Goal: Communication & Community: Answer question/provide support

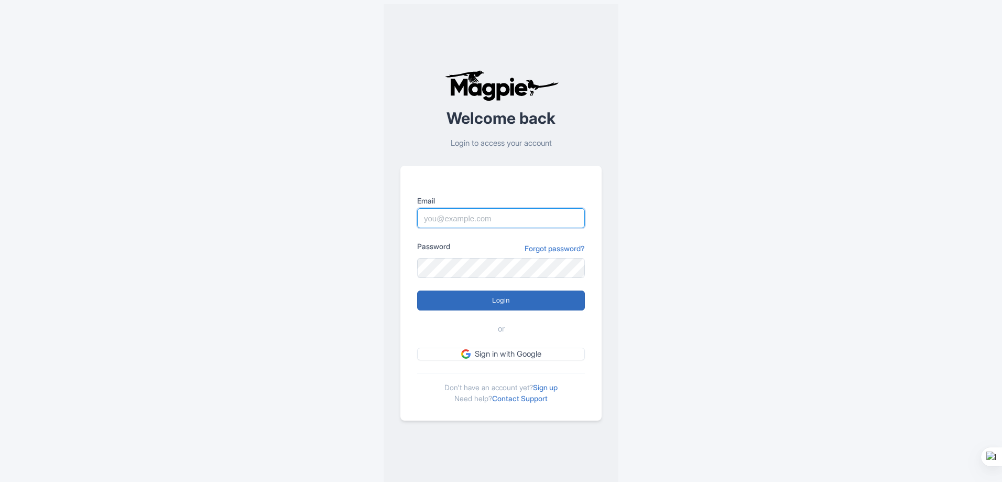
type input "info@emotours.com"
click at [494, 304] on input "Login" at bounding box center [501, 300] width 168 height 20
type input "Logging in..."
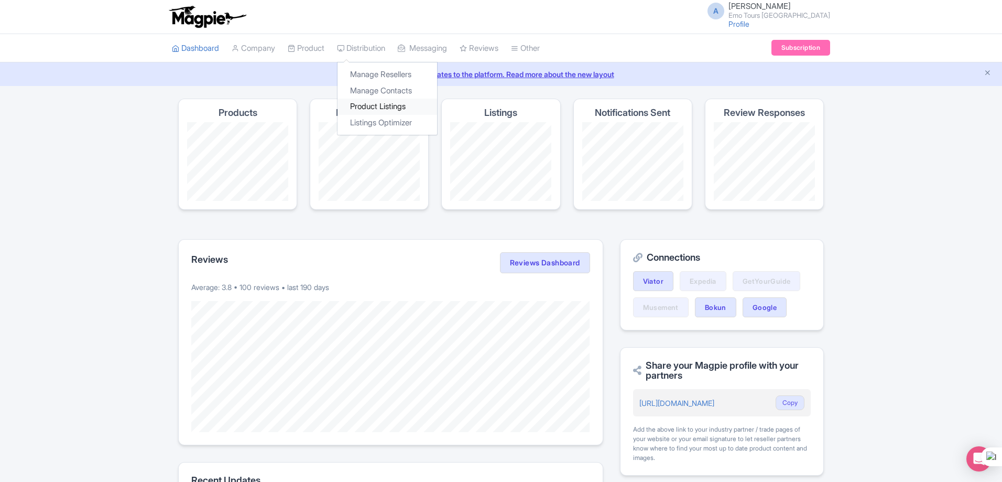
click at [378, 105] on link "Product Listings" at bounding box center [388, 107] width 100 height 16
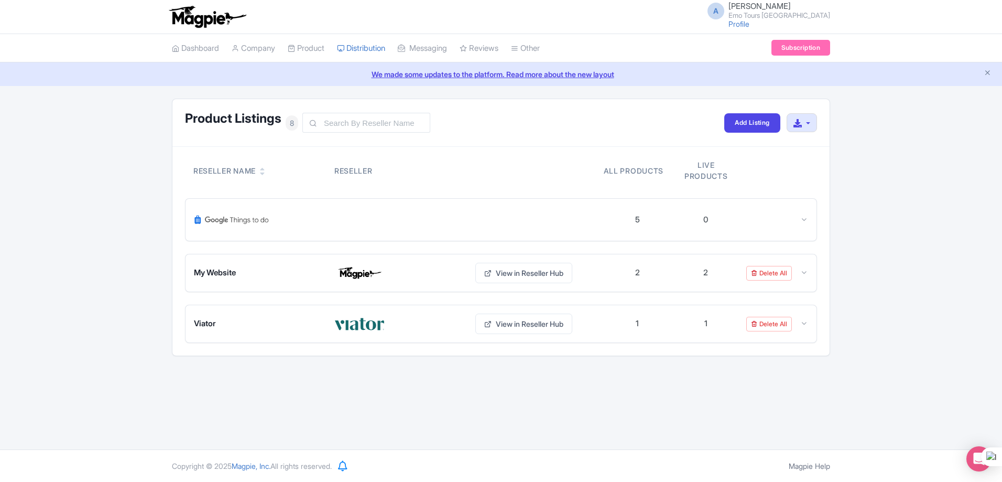
click at [450, 213] on div at bounding box center [398, 219] width 409 height 25
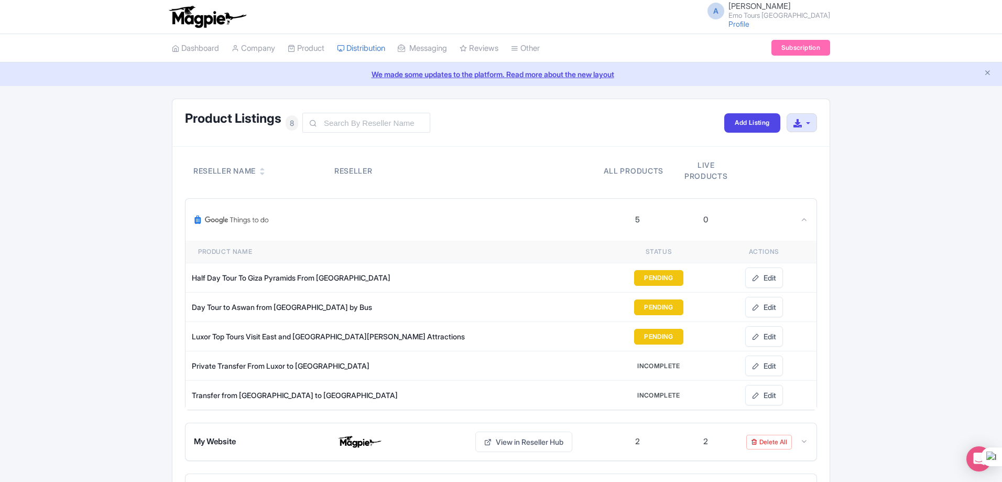
click at [478, 73] on link "We made some updates to the platform. Read more about the new layout" at bounding box center [501, 74] width 990 height 11
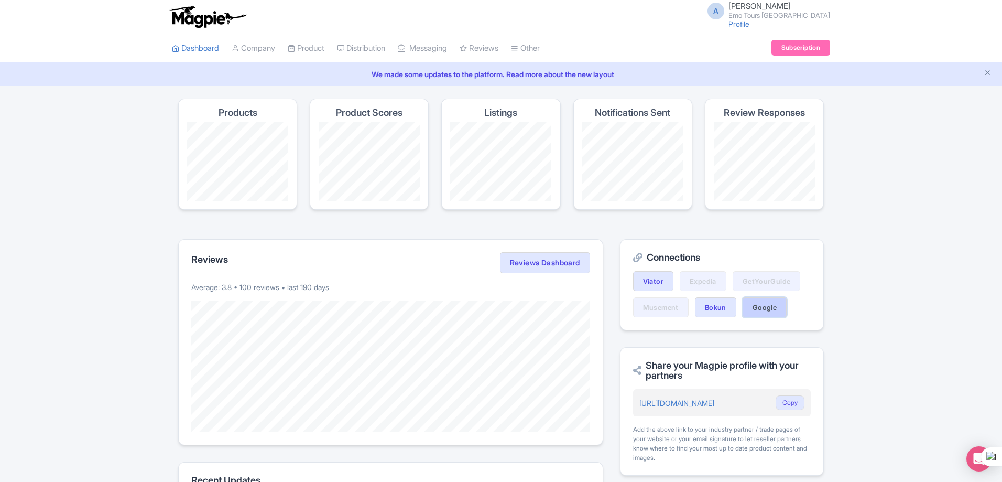
click at [780, 310] on link "Google" at bounding box center [765, 307] width 44 height 20
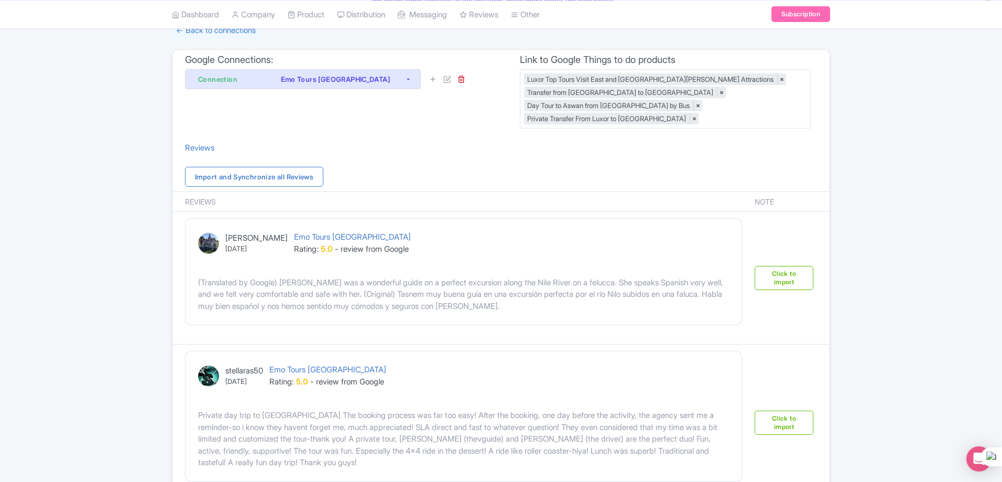
scroll to position [52, 0]
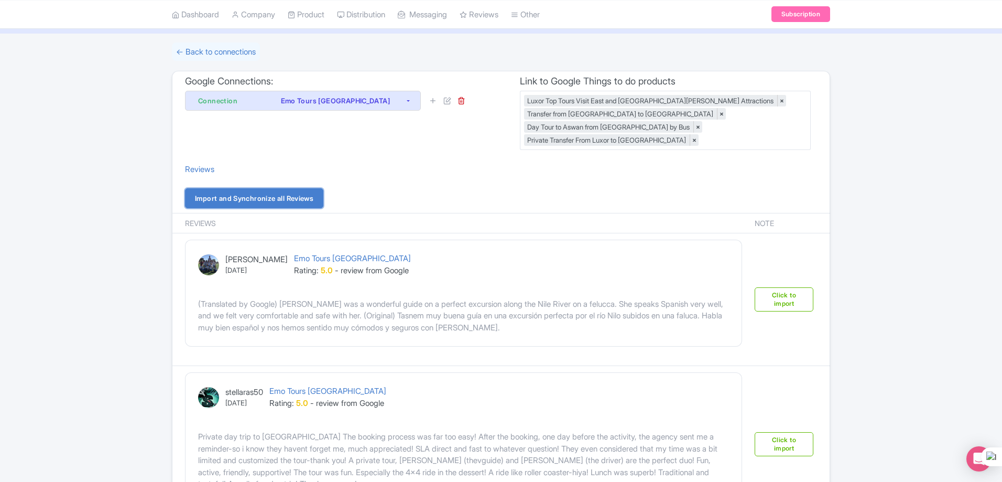
click at [296, 196] on link "Import and Synchronize all Reviews" at bounding box center [254, 198] width 138 height 20
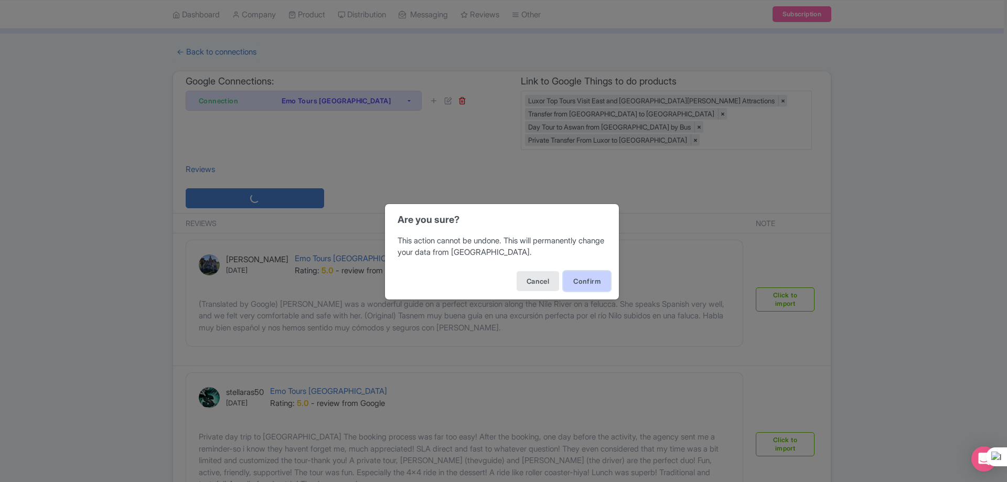
click at [593, 283] on button "Confirm" at bounding box center [586, 281] width 47 height 20
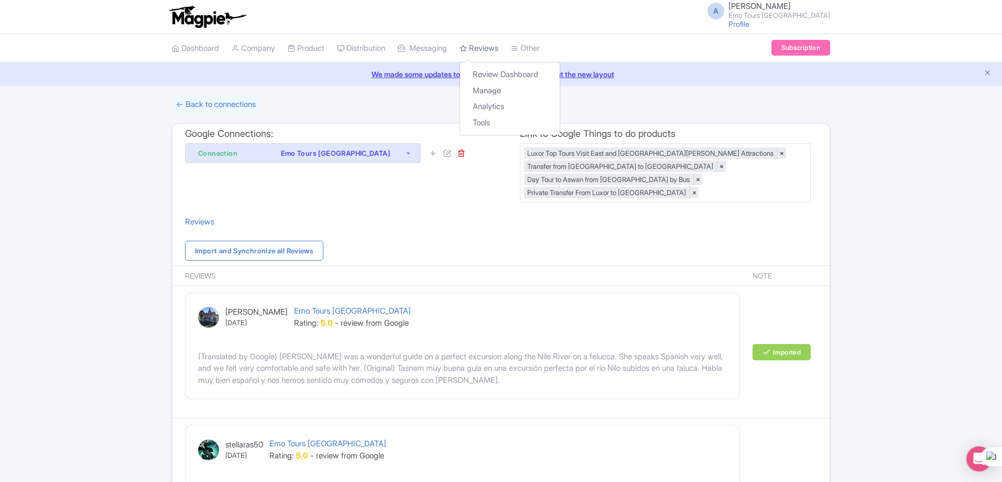
click at [493, 50] on link "Reviews" at bounding box center [479, 48] width 39 height 29
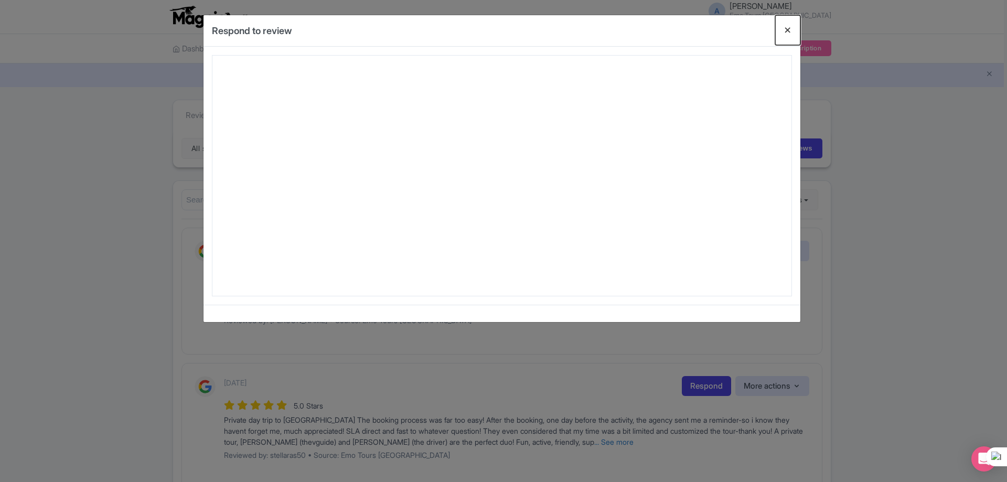
click at [785, 32] on button "Close" at bounding box center [787, 30] width 25 height 30
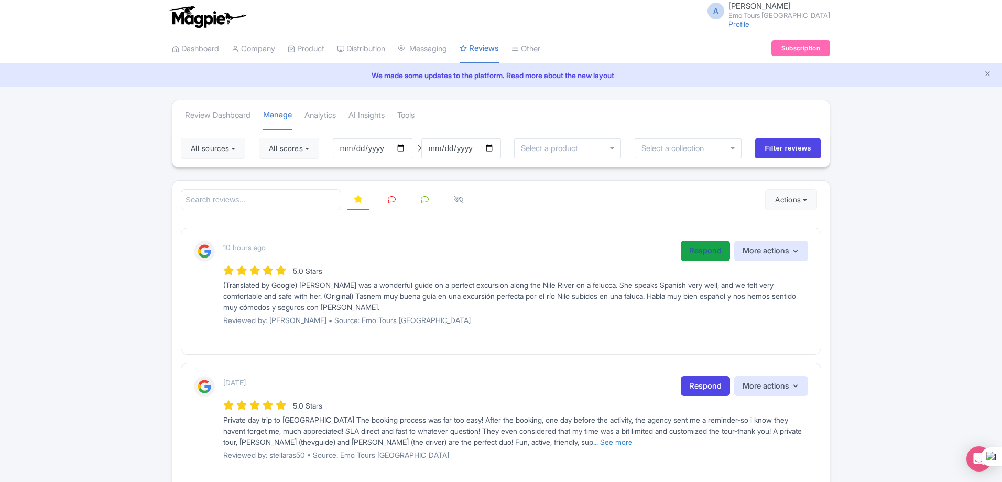
click at [702, 255] on link "Respond" at bounding box center [705, 251] width 49 height 20
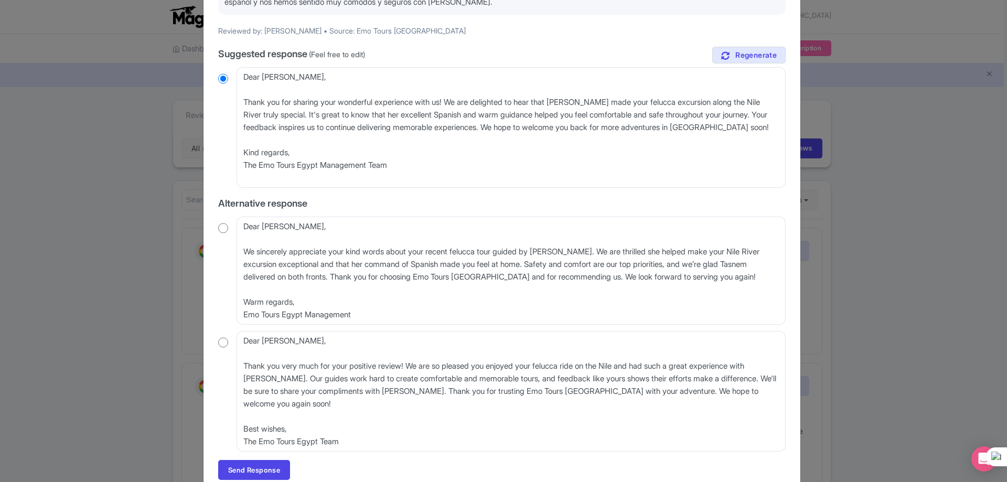
scroll to position [189, 0]
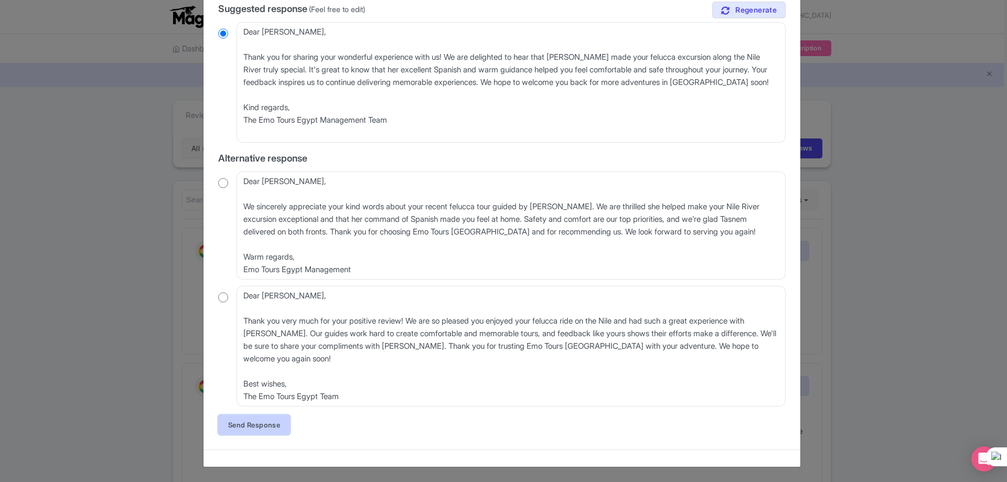
click at [241, 425] on link "Send Response" at bounding box center [254, 425] width 72 height 20
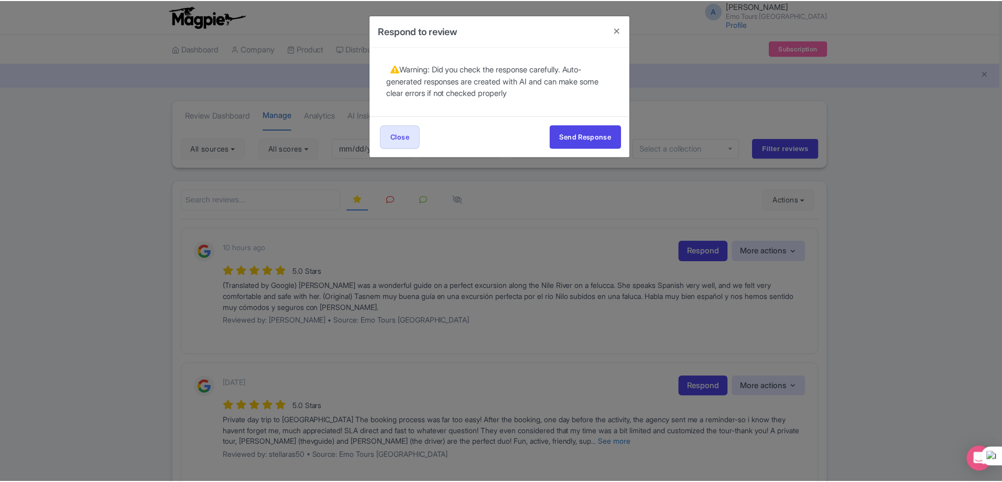
scroll to position [0, 0]
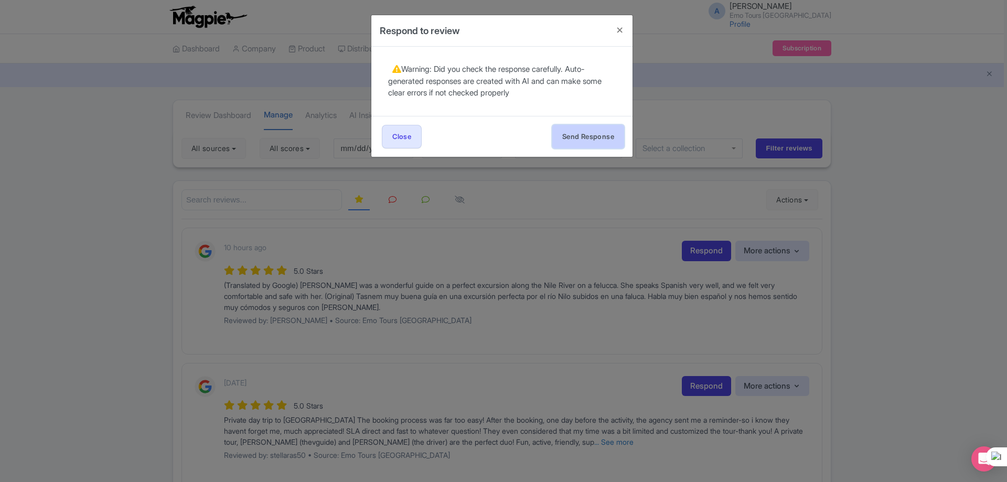
click at [587, 133] on button "Send Response" at bounding box center [588, 137] width 72 height 24
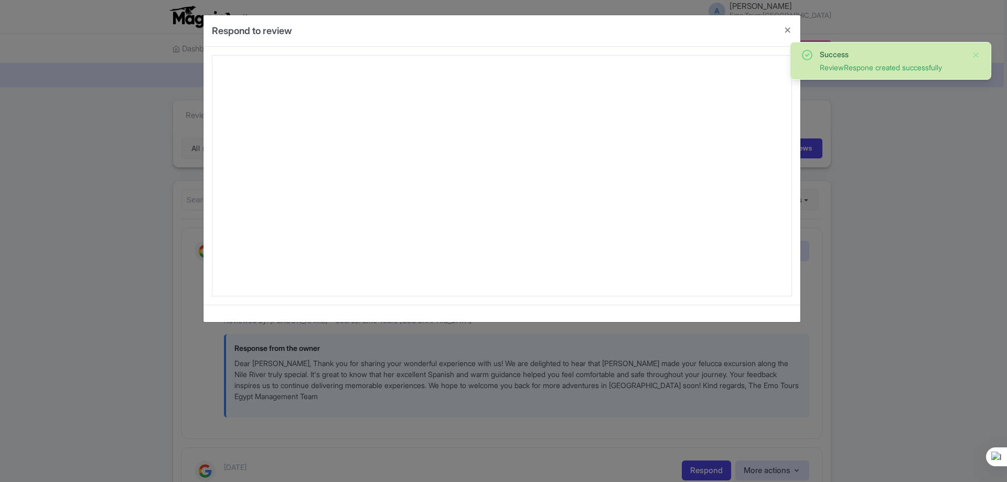
scroll to position [210, 0]
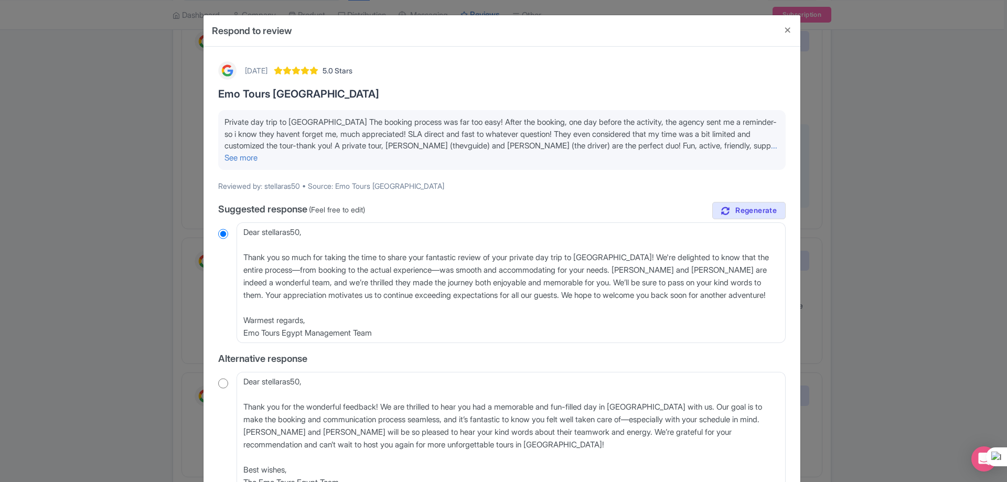
click at [219, 378] on input "radio" at bounding box center [223, 383] width 10 height 10
radio input "true"
click at [223, 229] on input "radio" at bounding box center [223, 234] width 10 height 10
radio input "true"
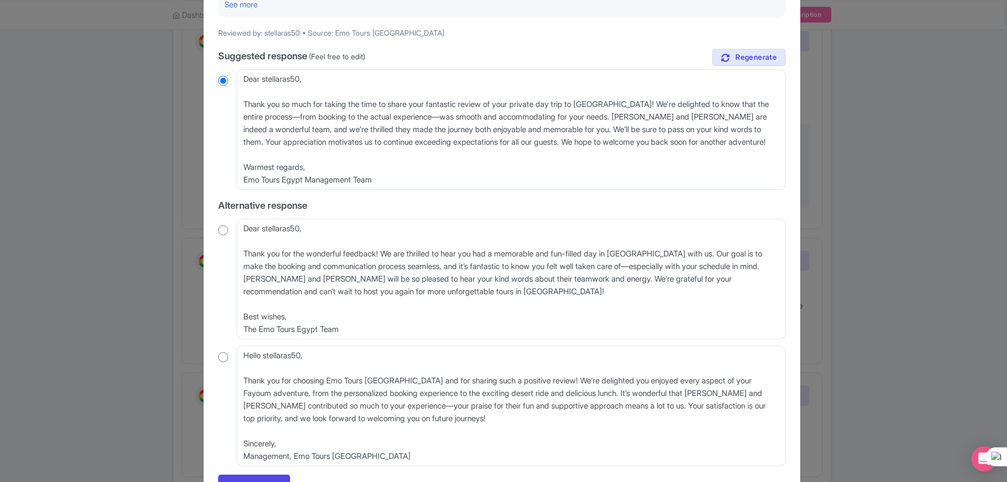
scroll to position [201, 0]
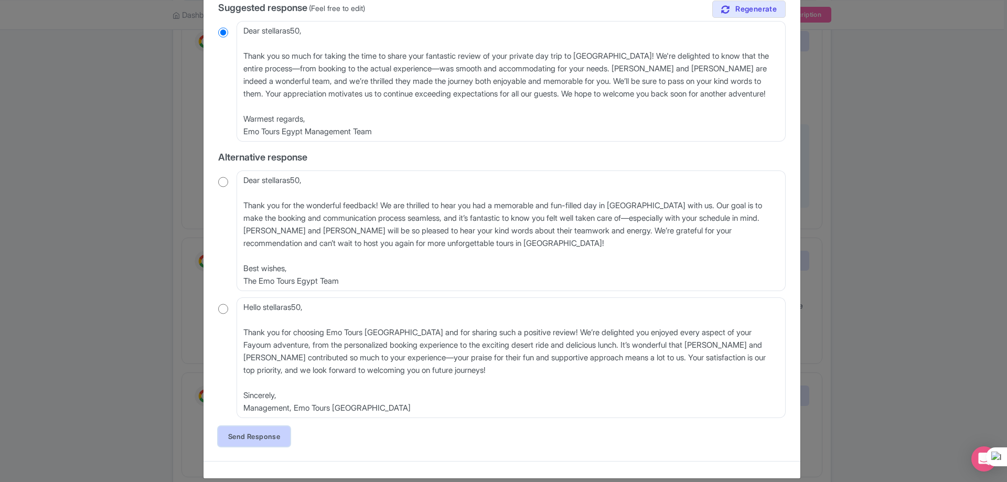
click at [276, 426] on link "Send Response" at bounding box center [254, 436] width 72 height 20
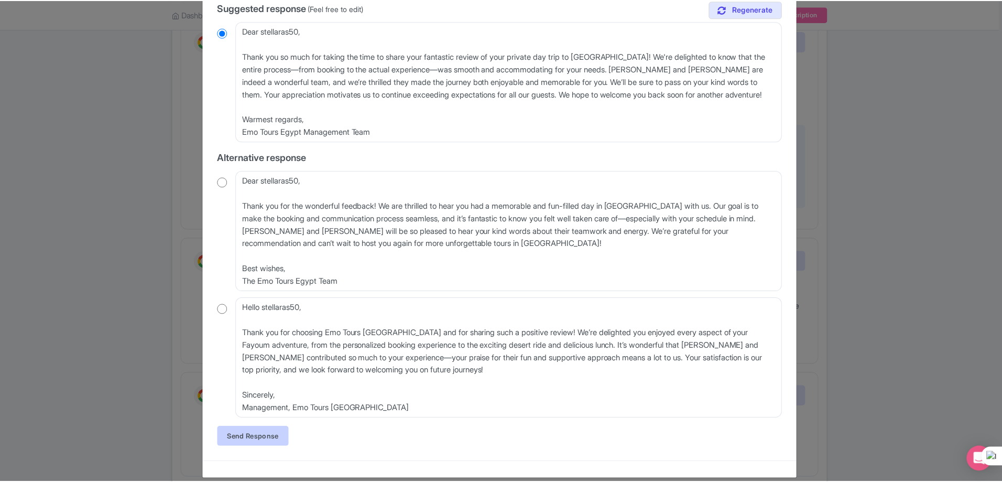
scroll to position [0, 0]
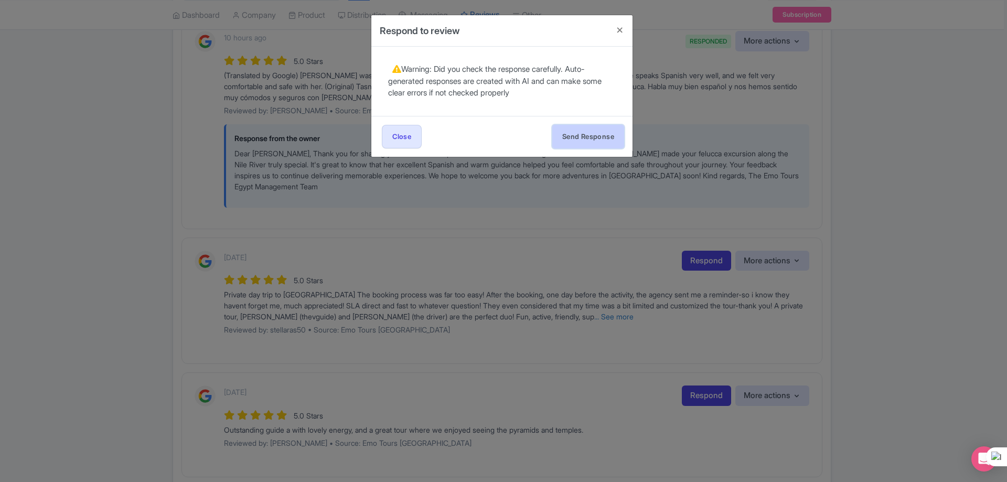
click at [585, 132] on button "Send Response" at bounding box center [588, 137] width 72 height 24
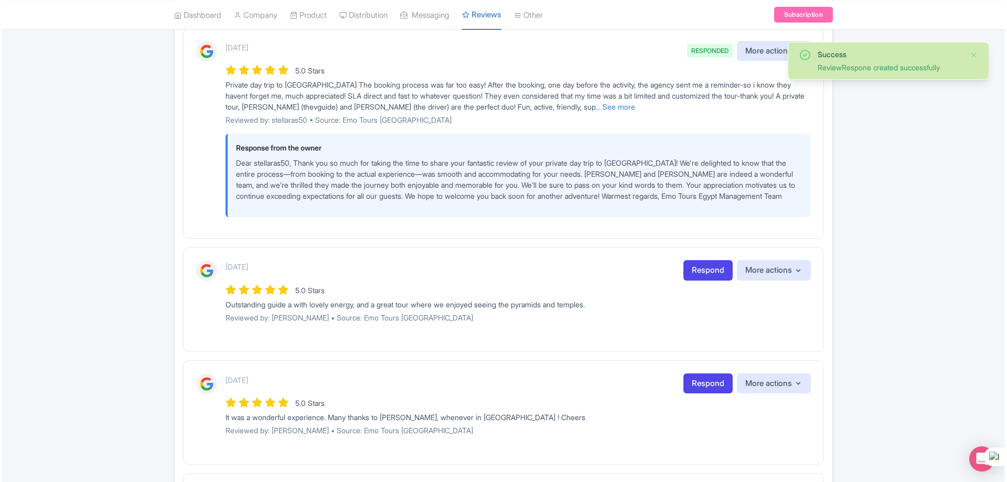
scroll to position [419, 0]
click at [687, 265] on link "Respond" at bounding box center [705, 270] width 49 height 20
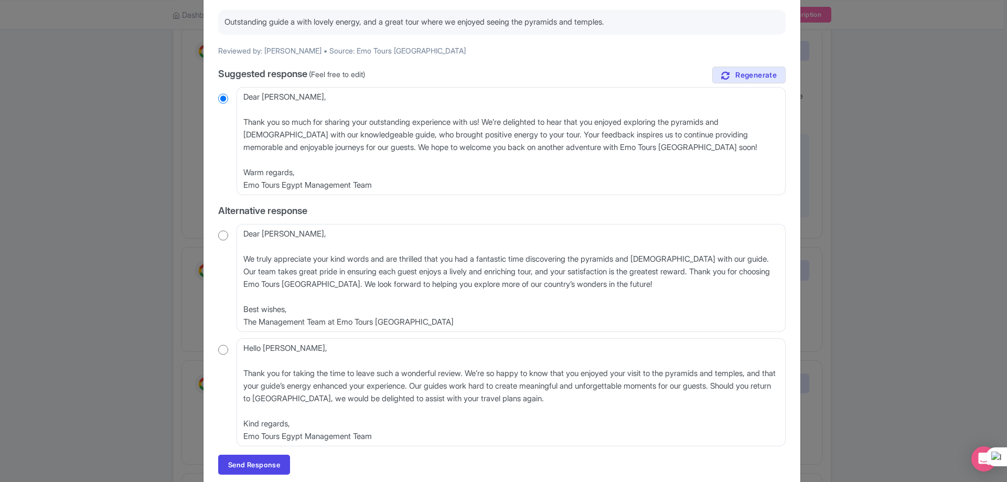
scroll to position [140, 0]
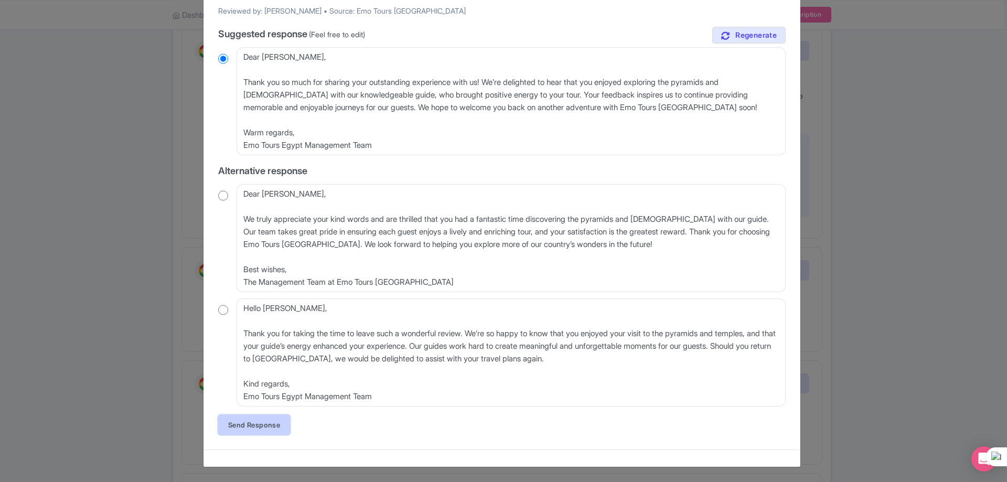
click at [235, 425] on link "Send Response" at bounding box center [254, 425] width 72 height 20
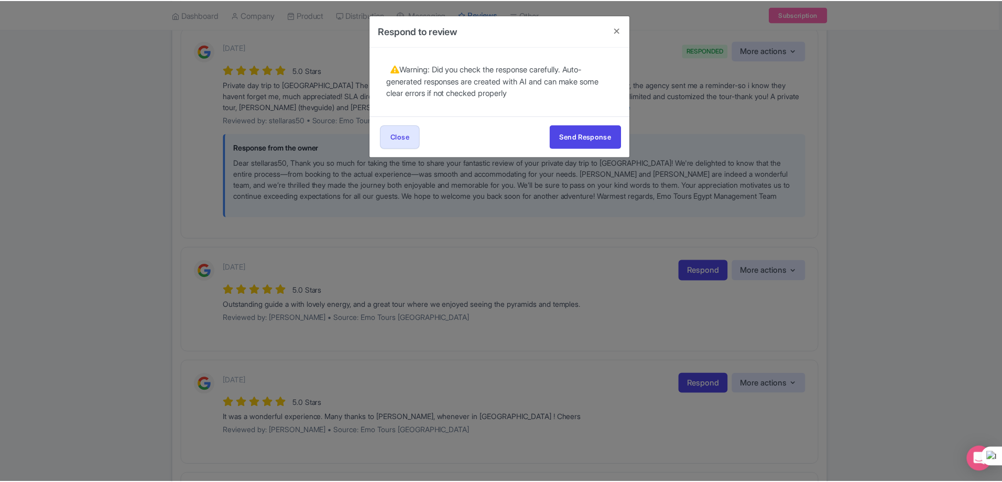
scroll to position [0, 0]
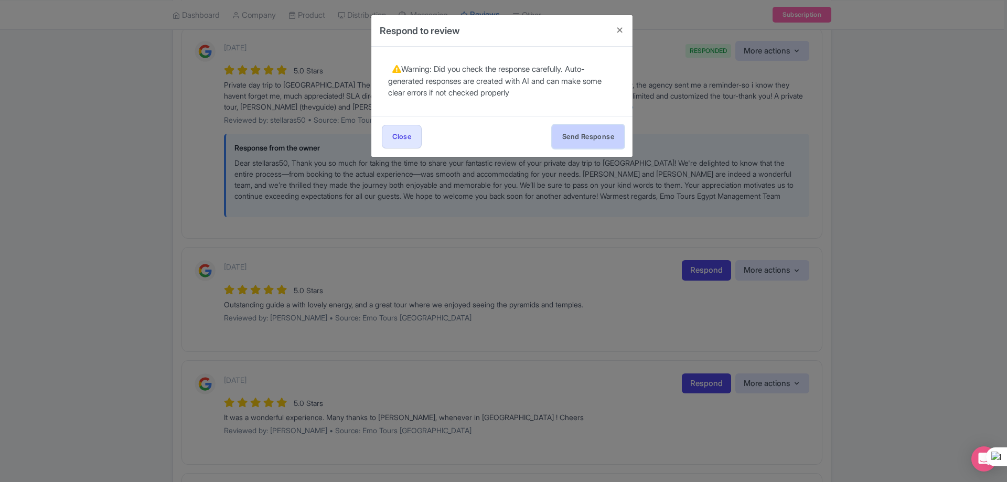
click at [575, 131] on button "Send Response" at bounding box center [588, 137] width 72 height 24
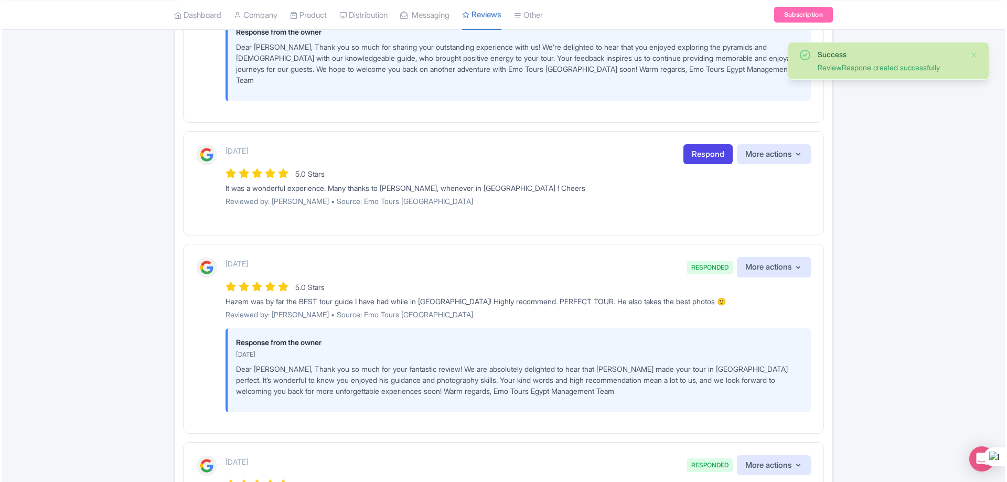
scroll to position [734, 0]
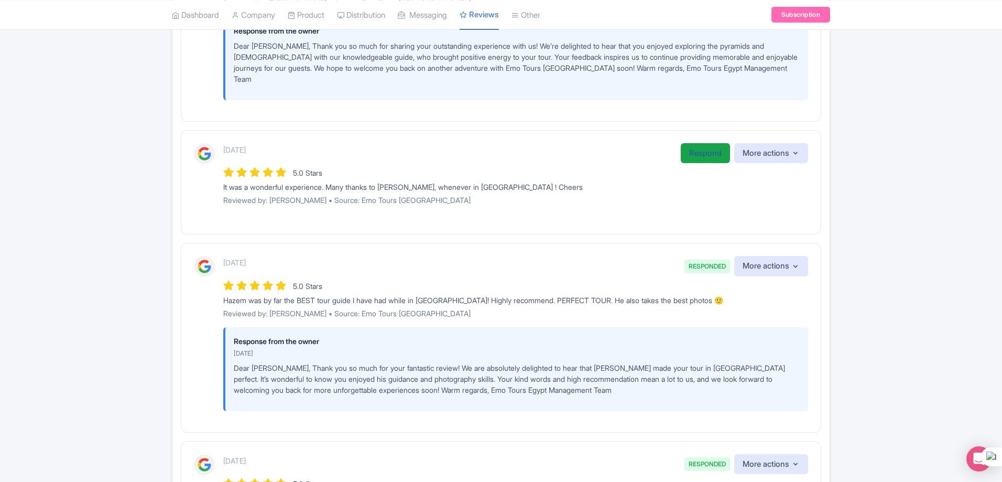
click at [702, 143] on link "Respond" at bounding box center [705, 153] width 49 height 20
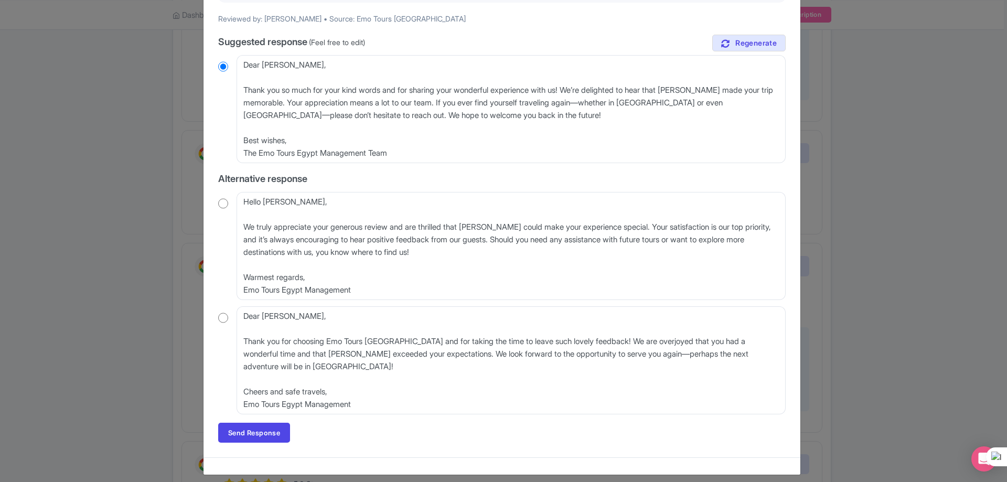
scroll to position [140, 0]
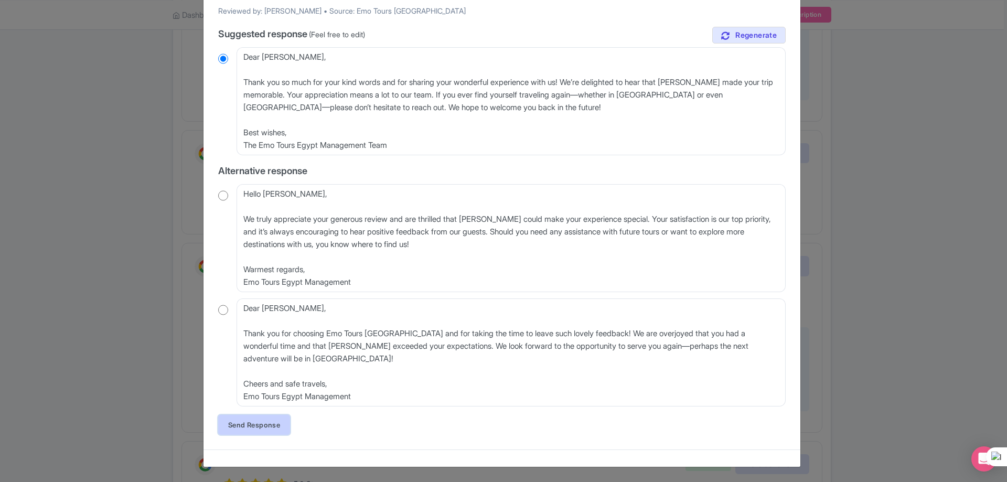
click at [283, 426] on link "Send Response" at bounding box center [254, 425] width 72 height 20
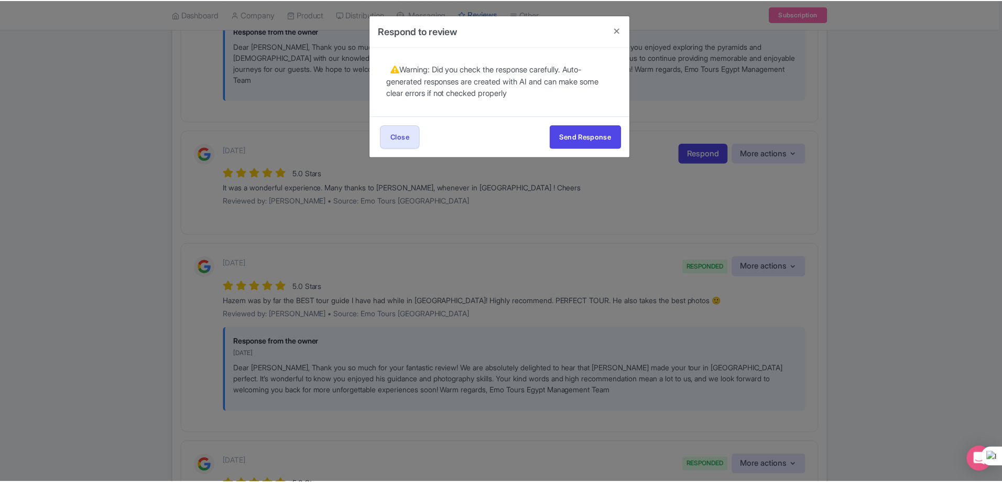
scroll to position [0, 0]
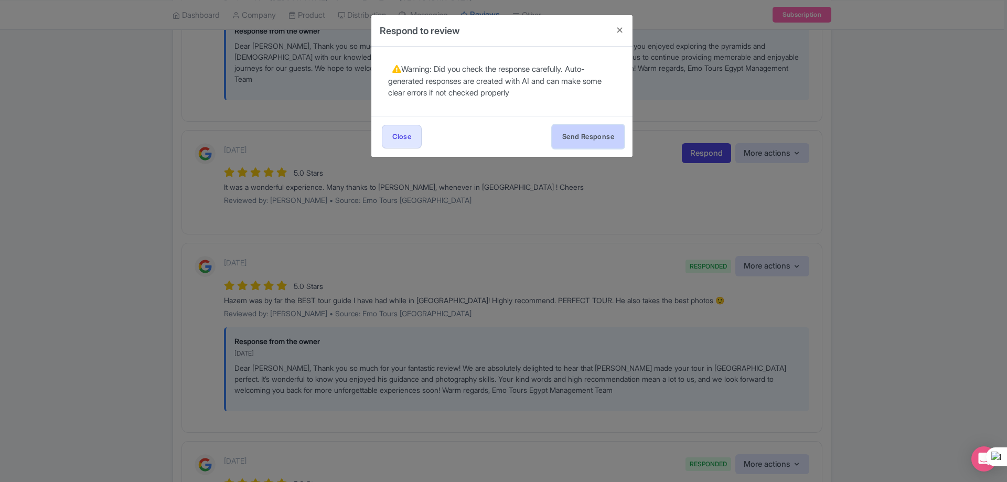
click at [592, 135] on button "Send Response" at bounding box center [588, 137] width 72 height 24
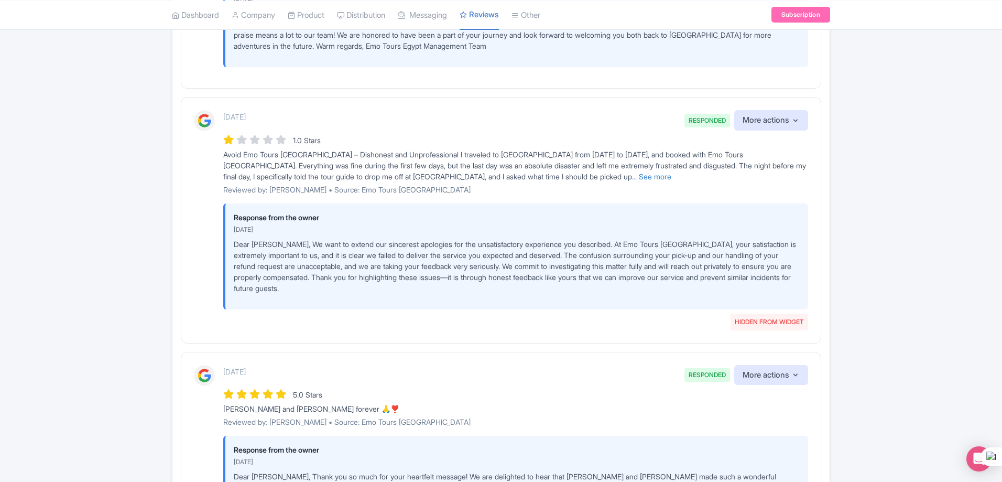
scroll to position [1835, 0]
click at [761, 311] on span "HIDDEN FROM WIDGET" at bounding box center [770, 319] width 78 height 17
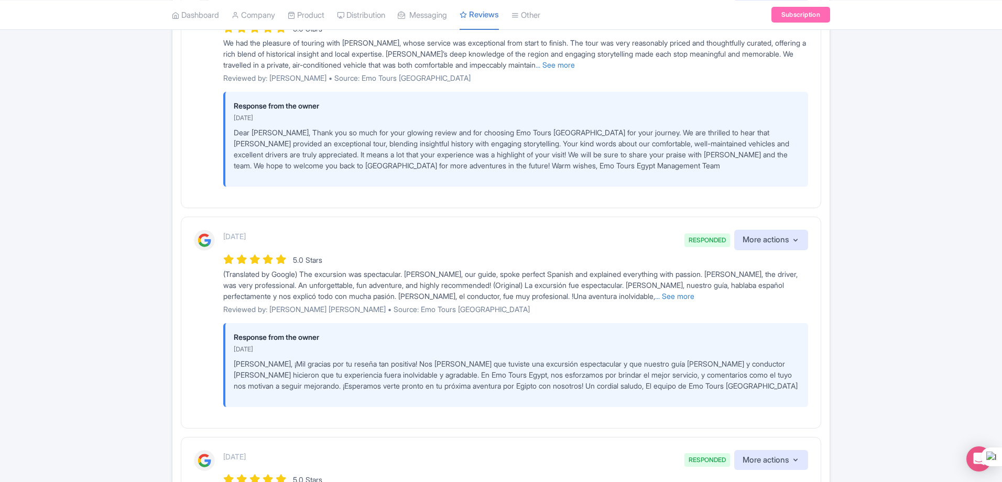
scroll to position [1132, 0]
